Goal: Find specific page/section

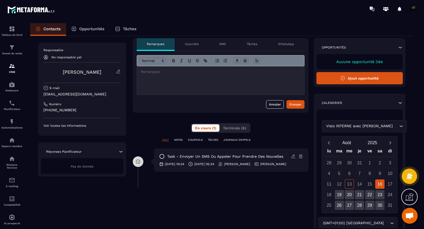
scroll to position [24, 0]
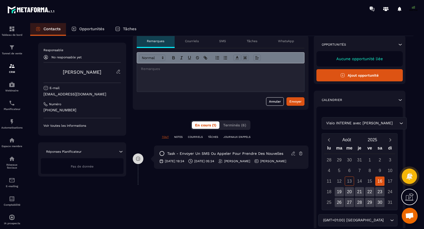
click at [92, 168] on div "Pas de donnée" at bounding box center [82, 166] width 83 height 16
click at [85, 31] on p "Opportunités" at bounding box center [91, 29] width 25 height 5
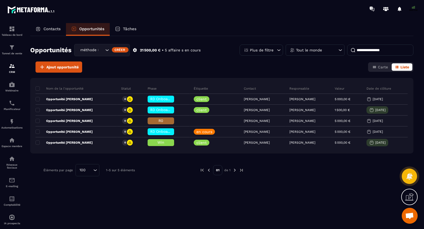
click at [135, 52] on icon at bounding box center [135, 50] width 5 height 5
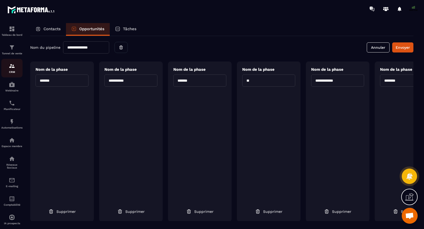
click at [13, 67] on img at bounding box center [12, 66] width 6 height 6
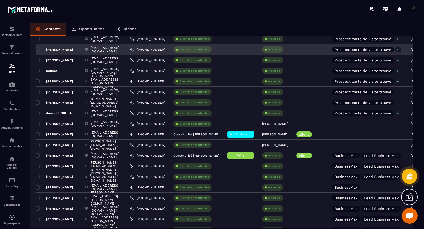
scroll to position [127, 0]
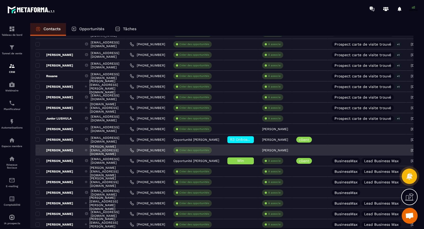
click at [61, 149] on p "[PERSON_NAME]" at bounding box center [55, 150] width 38 height 4
